Goal: Task Accomplishment & Management: Use online tool/utility

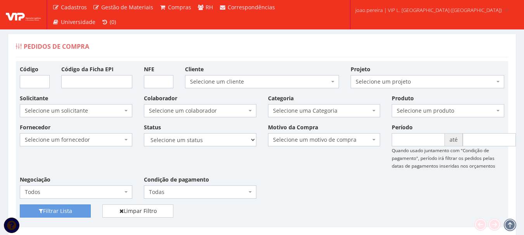
scroll to position [194, 0]
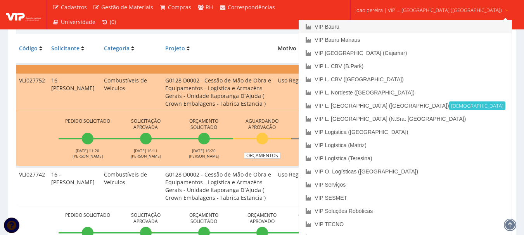
click at [376, 24] on link "VIP Bauru" at bounding box center [405, 26] width 212 height 13
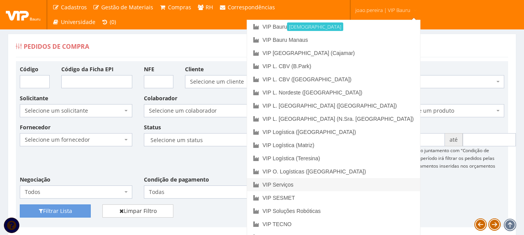
click at [354, 188] on link "VIP Serviços" at bounding box center [333, 184] width 173 height 13
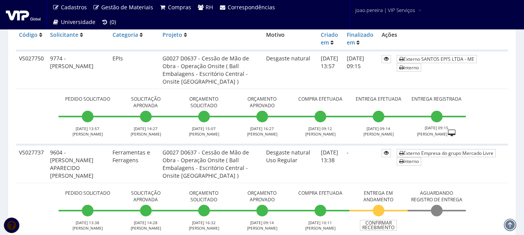
scroll to position [194, 0]
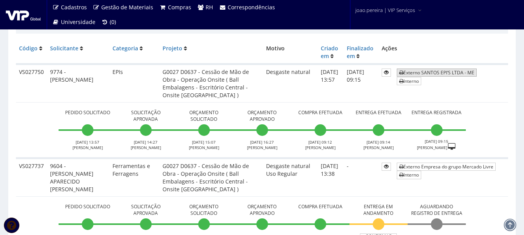
click at [445, 71] on link "Externo SANTOS EPI’S LTDA - ME" at bounding box center [436, 73] width 80 height 8
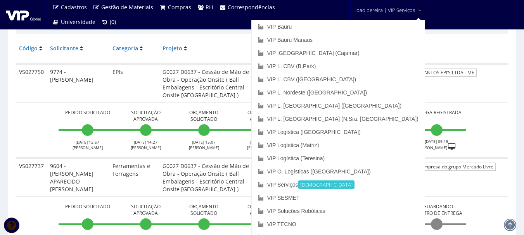
click at [377, 10] on span "joao.pereira | VIP Serviços" at bounding box center [385, 10] width 60 height 8
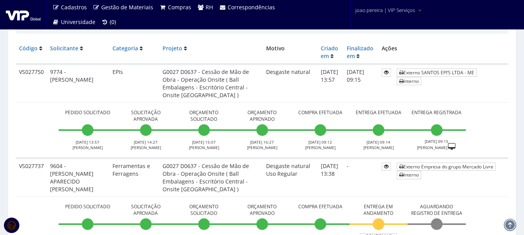
click at [377, 10] on span "joao.pereira | VIP Serviços" at bounding box center [385, 10] width 60 height 8
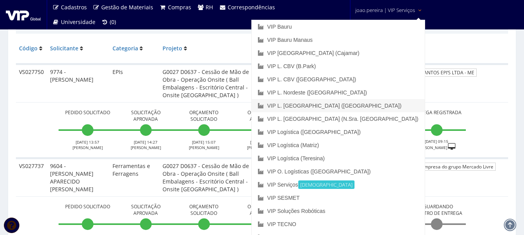
click at [374, 110] on link "VIP L. [GEOGRAPHIC_DATA] ([GEOGRAPHIC_DATA])" at bounding box center [338, 105] width 173 height 13
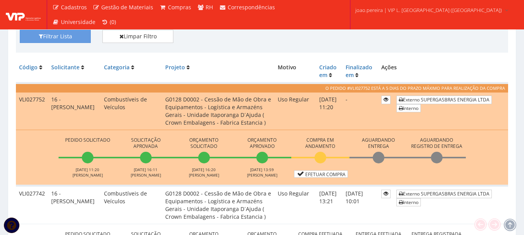
scroll to position [194, 0]
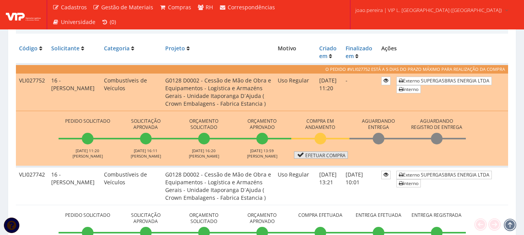
click at [328, 157] on link "Efetuar Compra" at bounding box center [321, 155] width 54 height 7
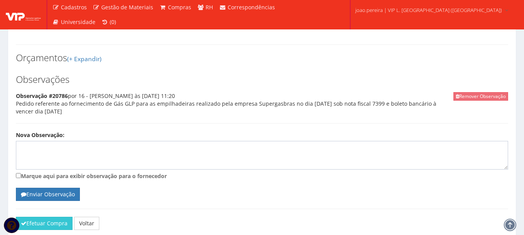
scroll to position [358, 0]
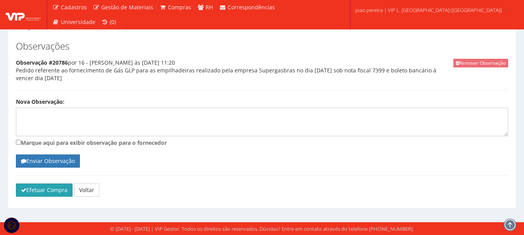
click at [31, 188] on button "Efetuar Compra" at bounding box center [44, 190] width 57 height 13
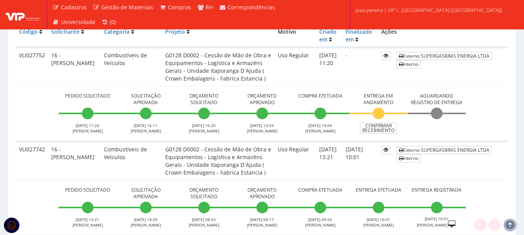
scroll to position [194, 0]
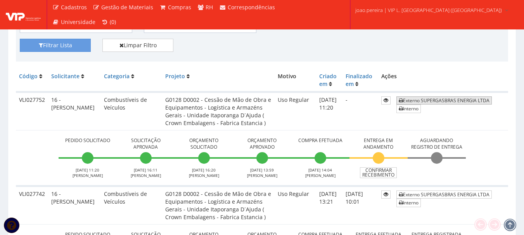
click at [444, 102] on link "Externo SUPERGASBRAS ENERGIA LTDA" at bounding box center [443, 100] width 95 height 8
